Goal: Navigation & Orientation: Find specific page/section

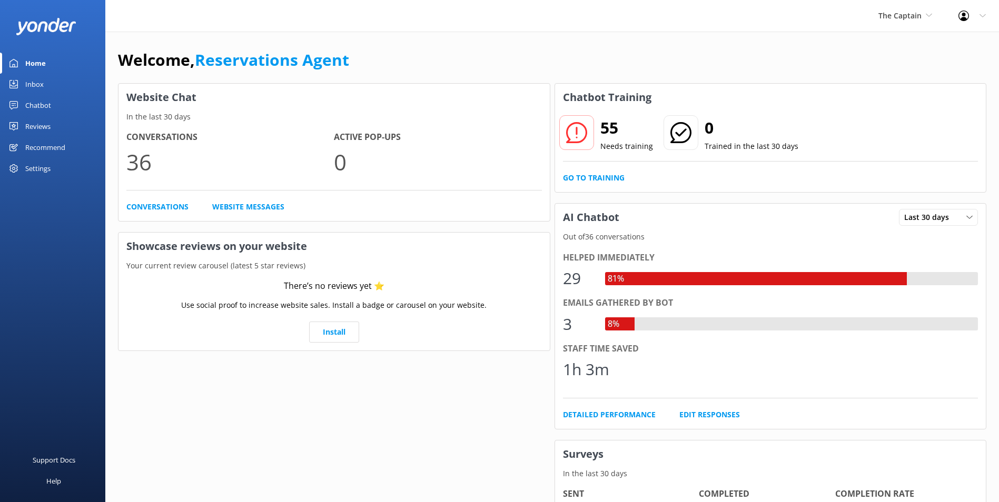
click at [38, 81] on div "Inbox" at bounding box center [34, 84] width 18 height 21
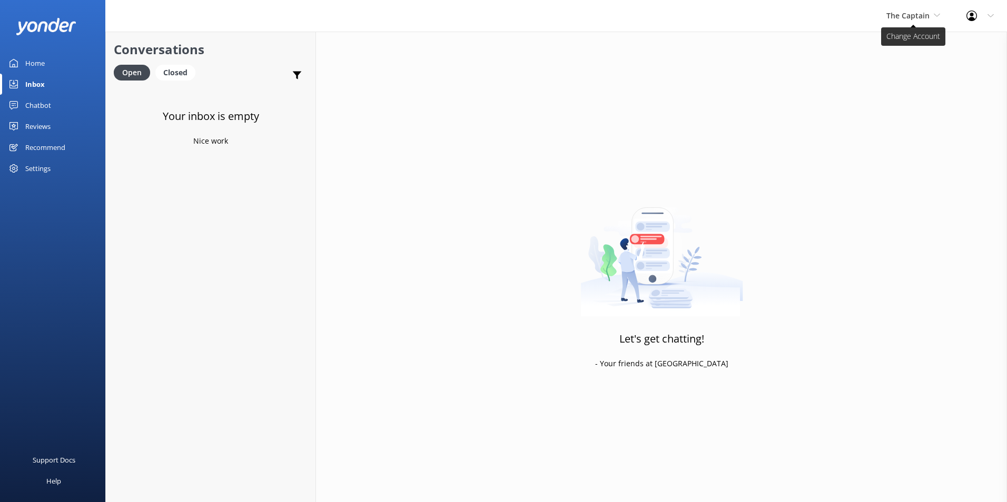
click at [912, 16] on span "The Captain" at bounding box center [907, 16] width 43 height 10
click at [912, 68] on link "Aruba's Activities Expert" at bounding box center [925, 69] width 105 height 25
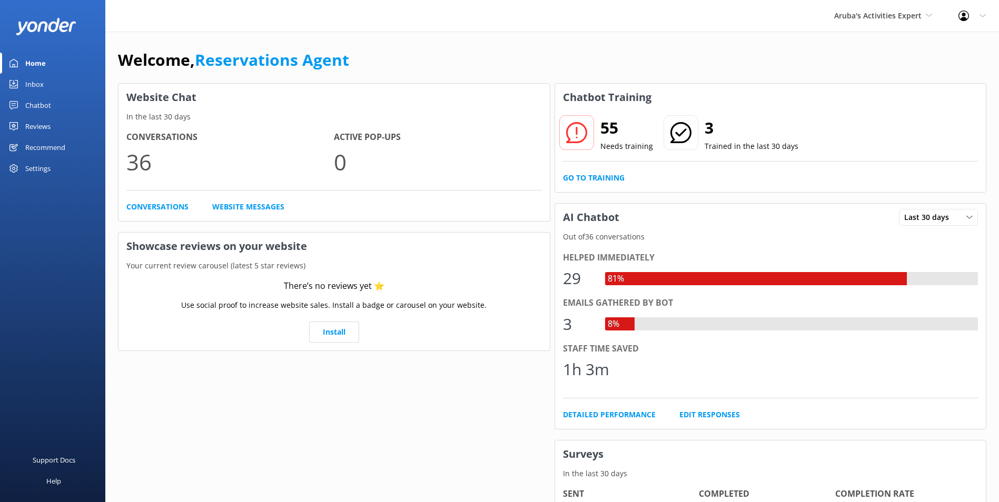
click at [33, 86] on div "Inbox" at bounding box center [34, 84] width 18 height 21
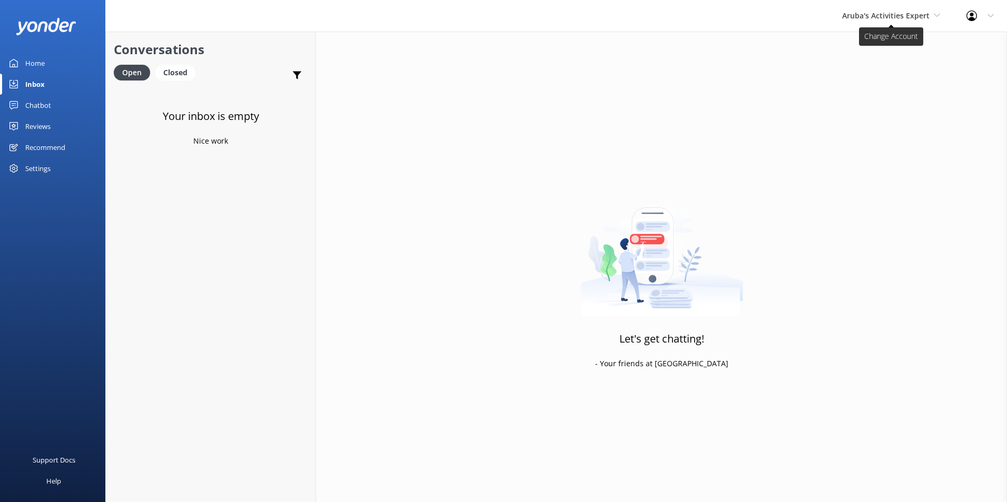
click at [890, 19] on span "Aruba's Activities Expert" at bounding box center [885, 16] width 87 height 10
click at [867, 41] on link "De [GEOGRAPHIC_DATA]" at bounding box center [881, 44] width 105 height 25
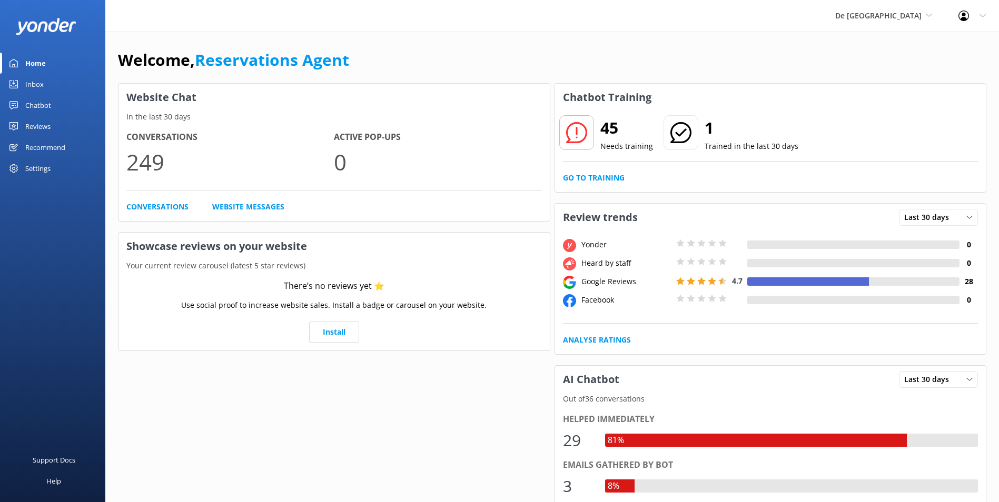
click at [44, 79] on link "Inbox" at bounding box center [52, 84] width 105 height 21
